Goal: Task Accomplishment & Management: Manage account settings

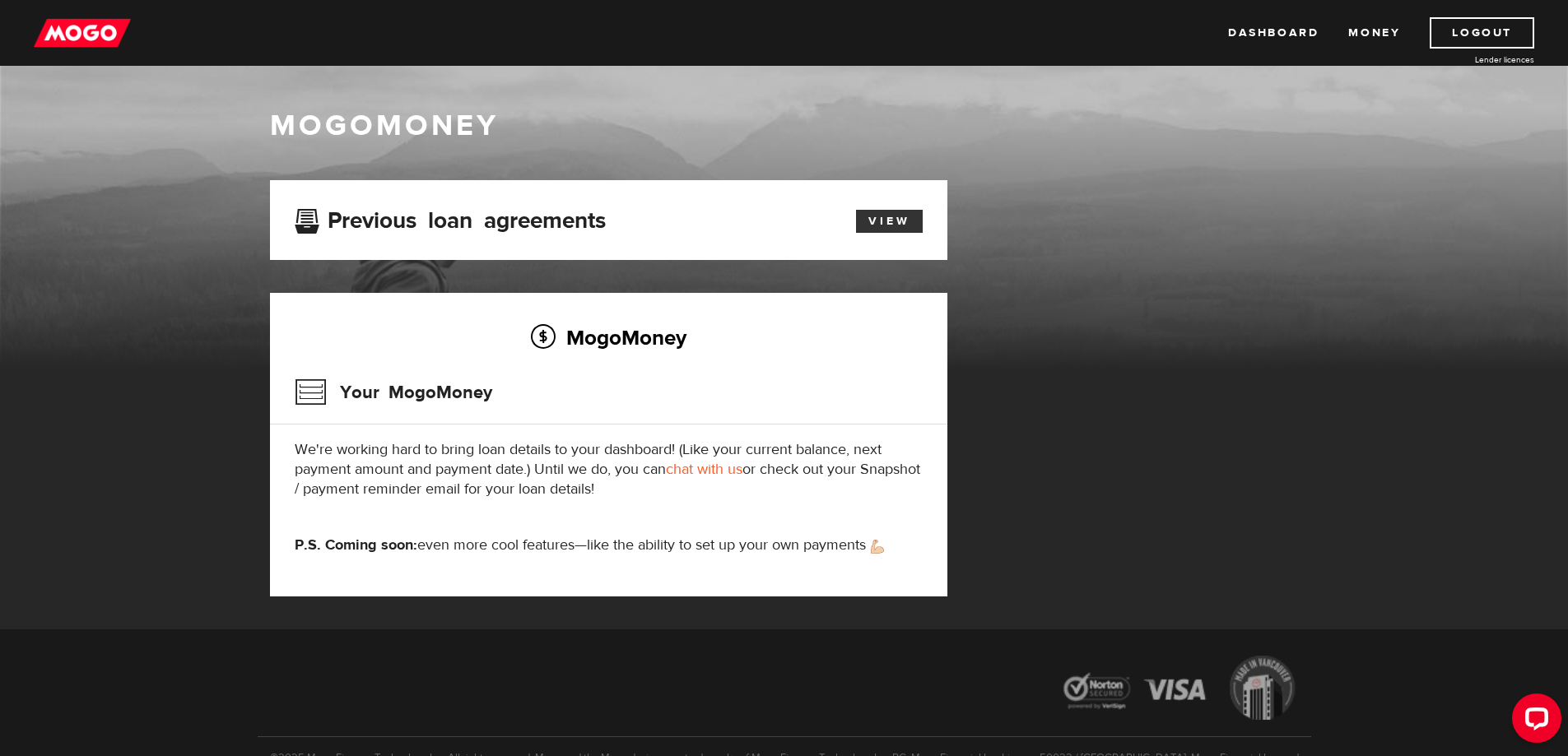
click at [892, 221] on link "View" at bounding box center [889, 221] width 67 height 23
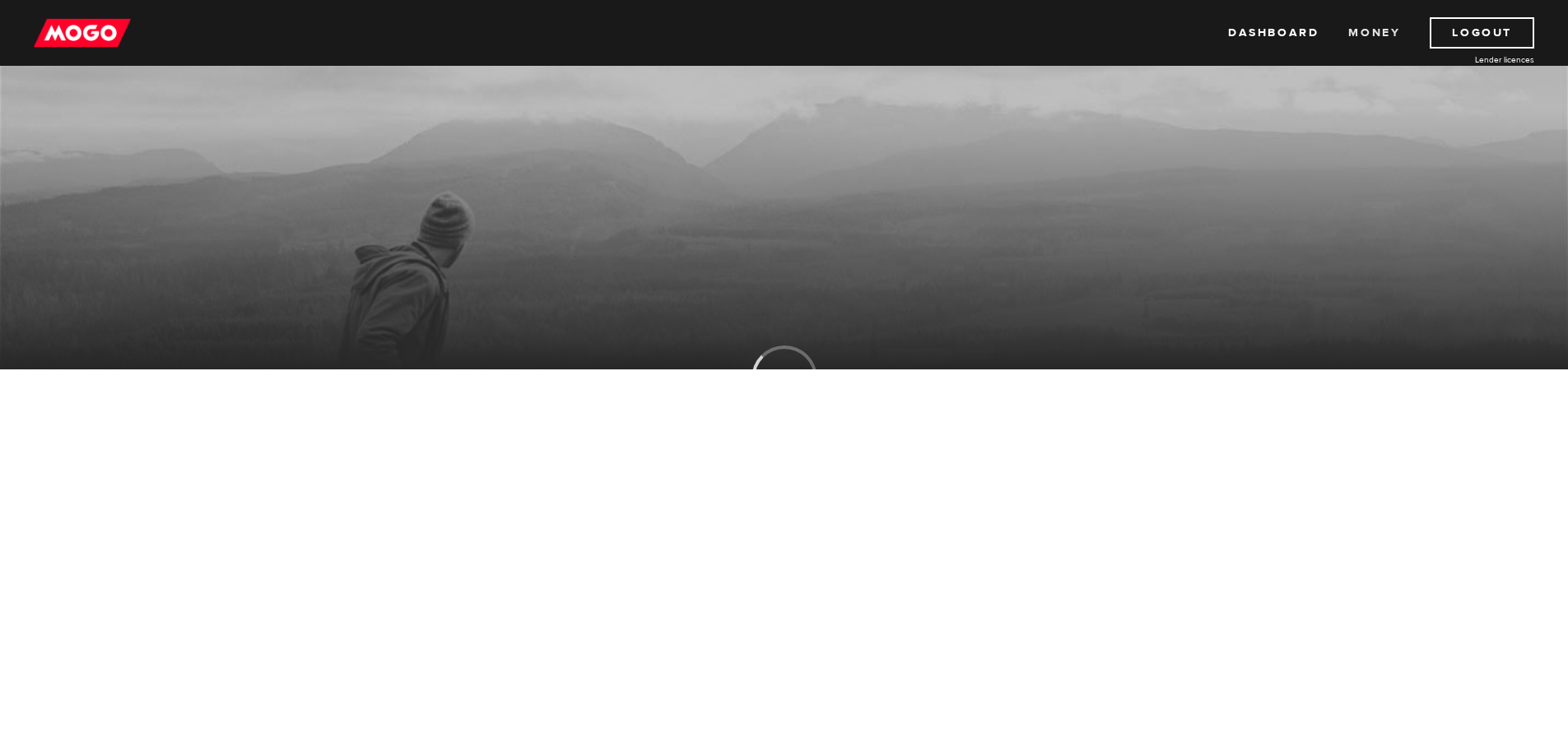
click at [1389, 18] on link "Money" at bounding box center [1373, 33] width 52 height 31
click at [1381, 27] on link "Money" at bounding box center [1373, 33] width 52 height 31
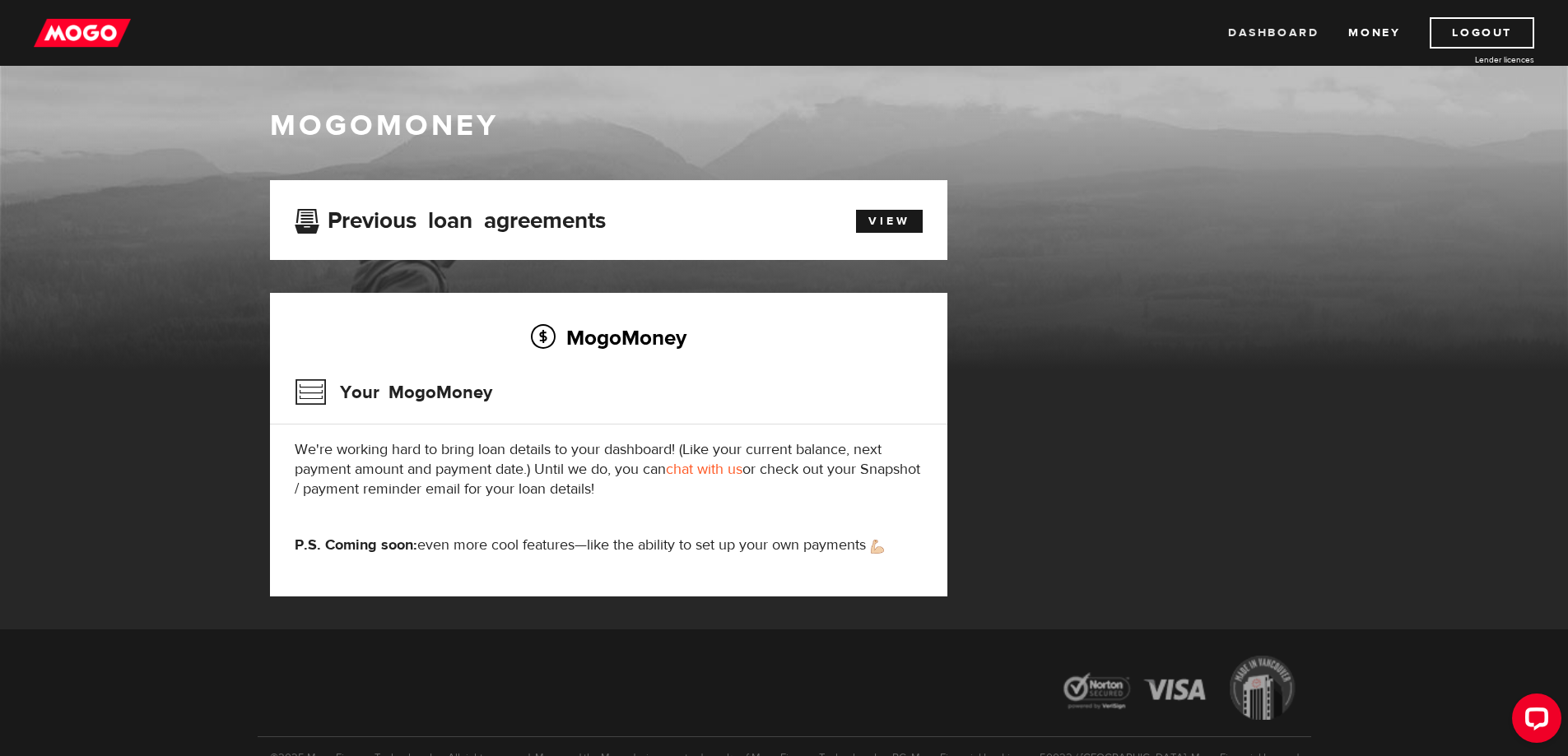
click at [1294, 34] on link "Dashboard" at bounding box center [1273, 33] width 90 height 31
click at [1475, 30] on link "Logout" at bounding box center [1482, 33] width 104 height 31
